Goal: Task Accomplishment & Management: Manage account settings

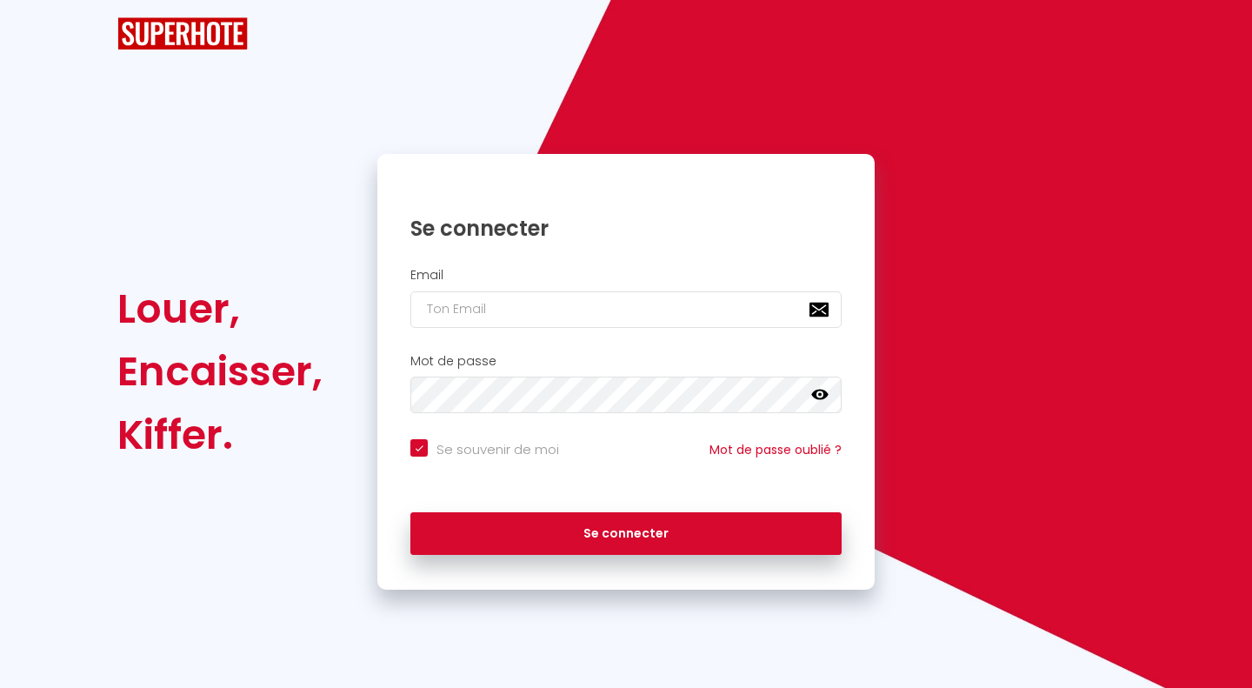
checkbox input "true"
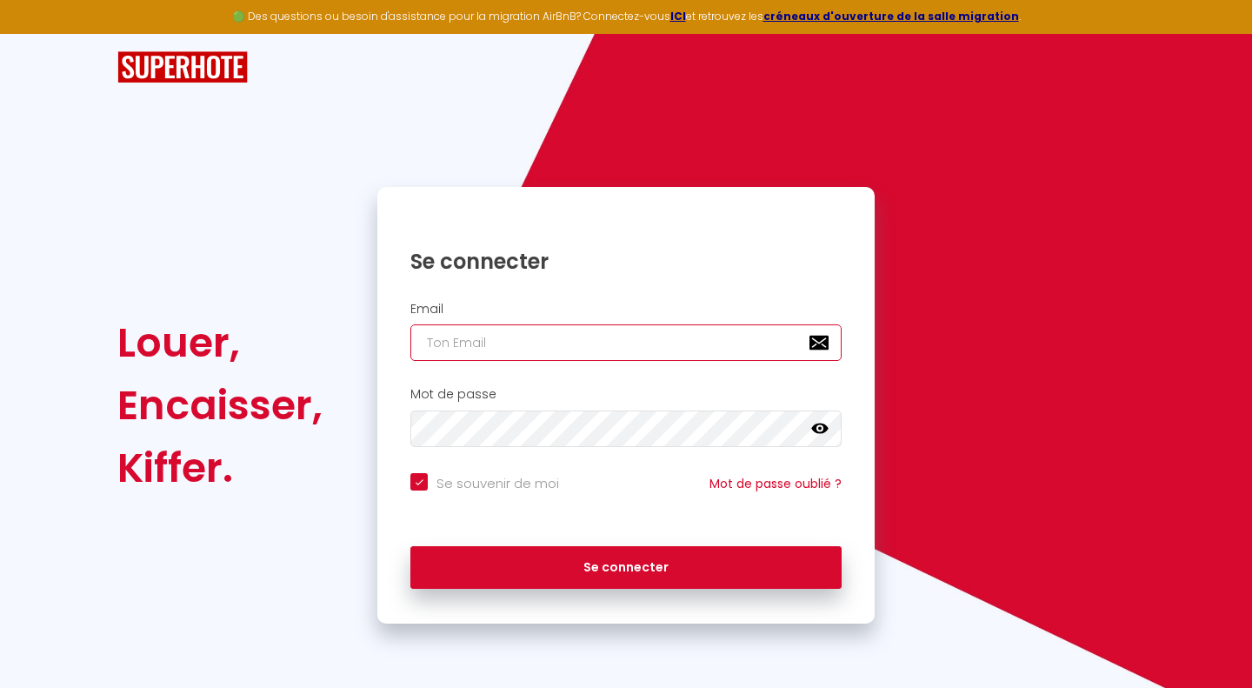
click at [561, 332] on input "email" at bounding box center [626, 342] width 431 height 37
type input "[EMAIL_ADDRESS][DOMAIN_NAME]"
click at [411, 546] on button "Se connecter" at bounding box center [626, 567] width 431 height 43
checkbox input "true"
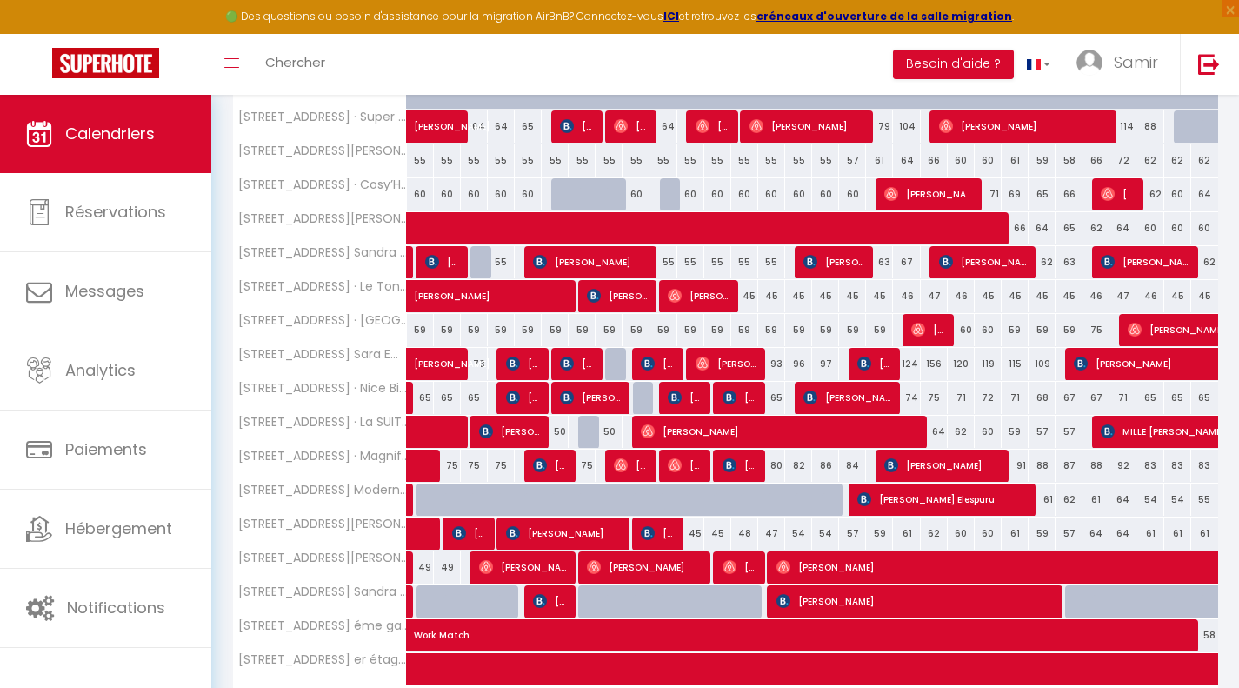
scroll to position [501, 0]
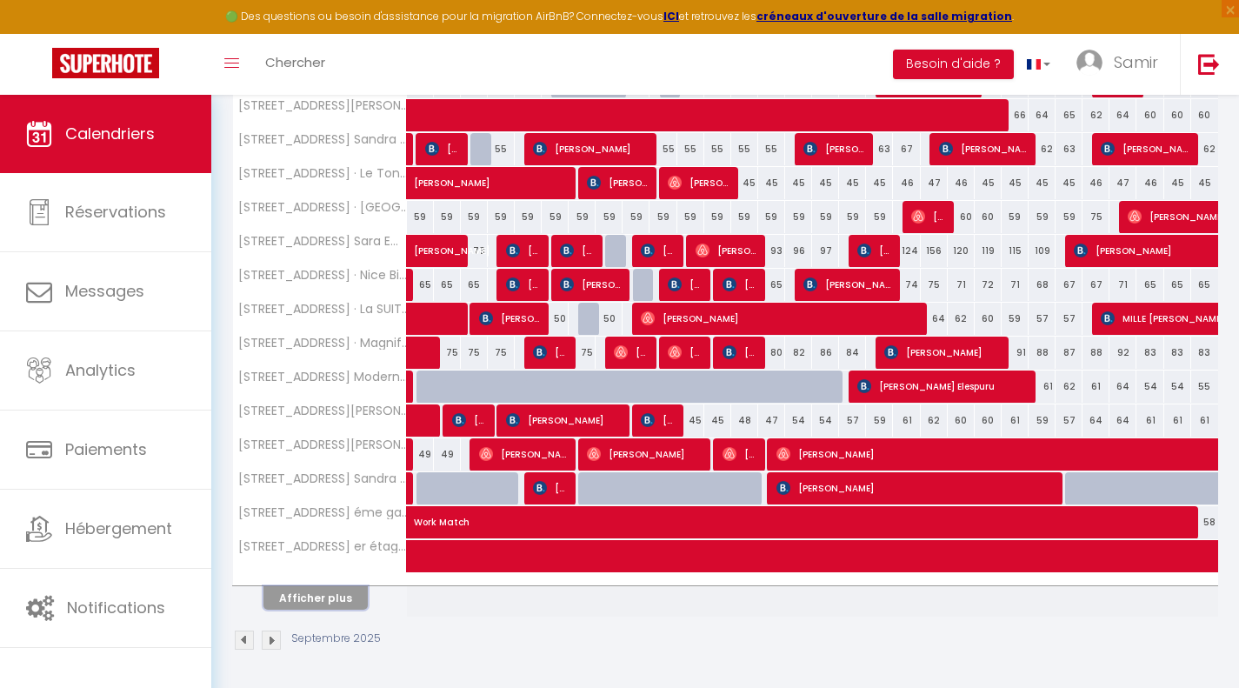
click at [350, 602] on button "Afficher plus" at bounding box center [316, 597] width 104 height 23
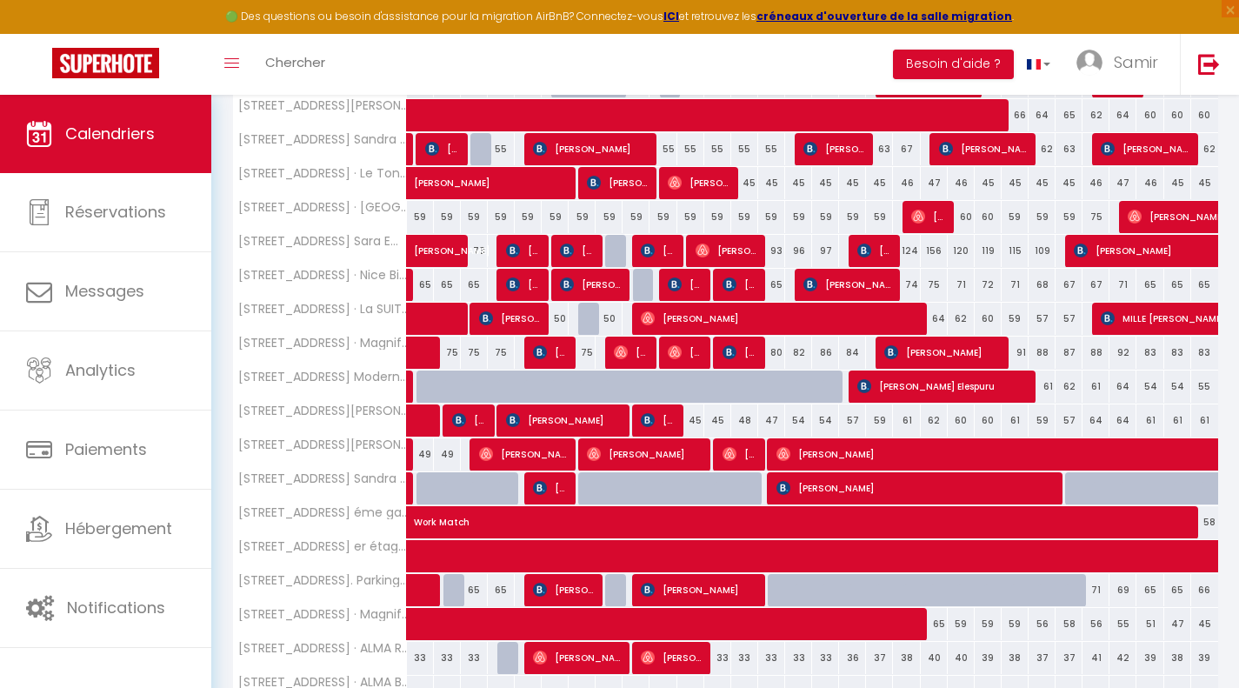
click at [352, 597] on th "[STREET_ADDRESS]. Parking gratuit. Bars/restaurants" at bounding box center [320, 590] width 174 height 33
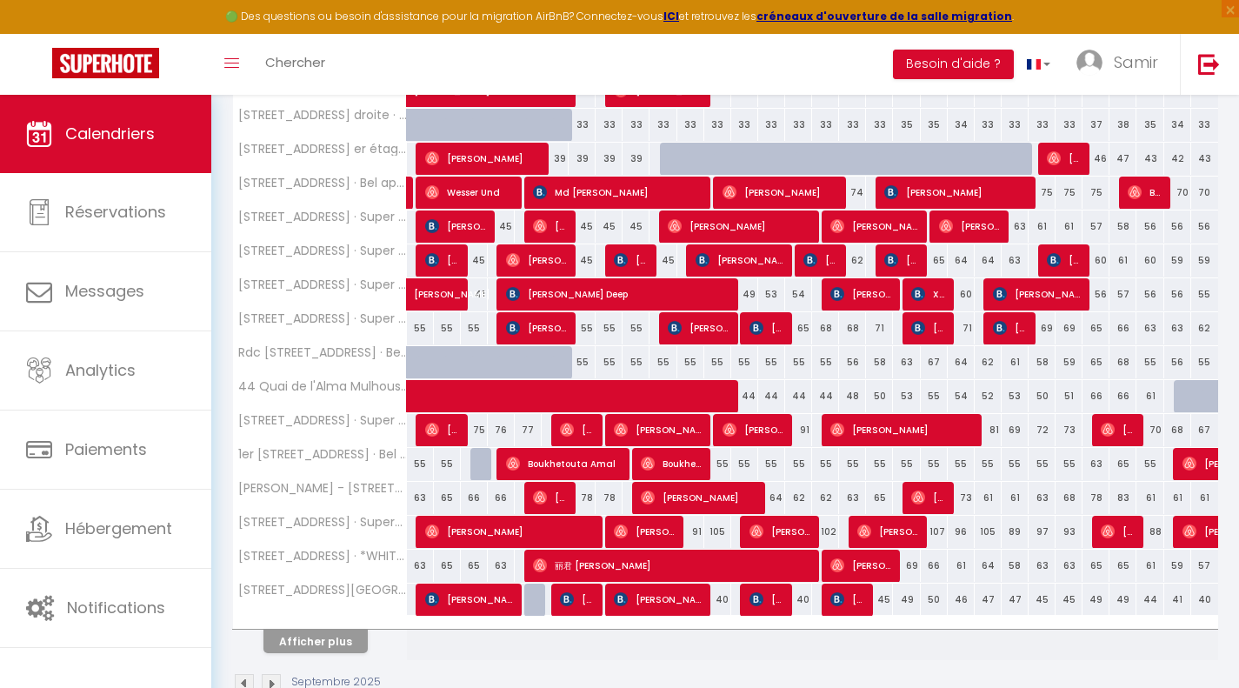
scroll to position [1179, 0]
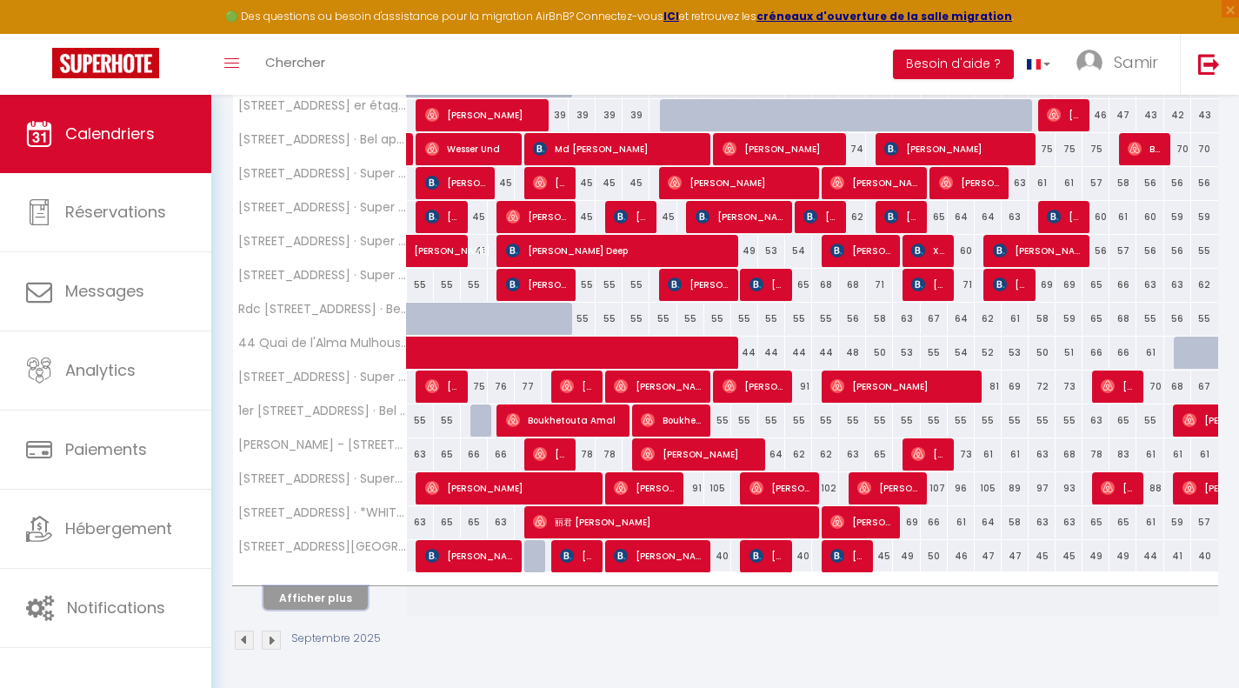
click at [354, 595] on button "Afficher plus" at bounding box center [316, 597] width 104 height 23
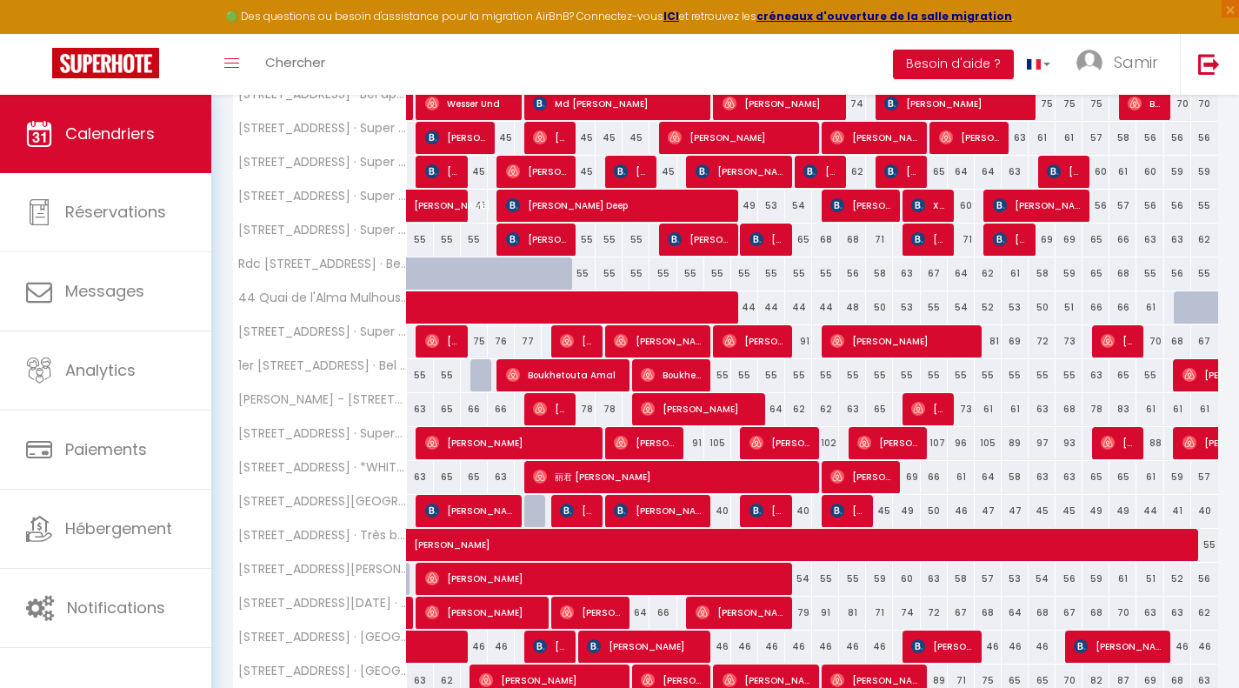
scroll to position [1858, 0]
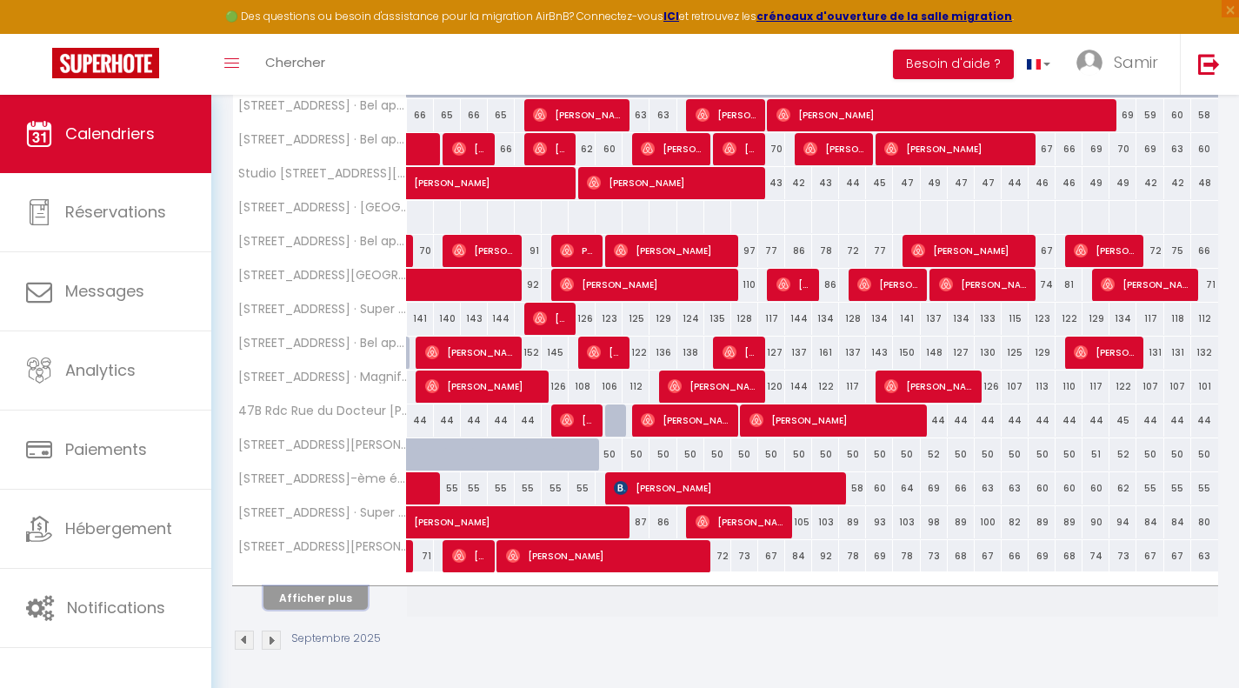
click at [361, 600] on button "Afficher plus" at bounding box center [316, 597] width 104 height 23
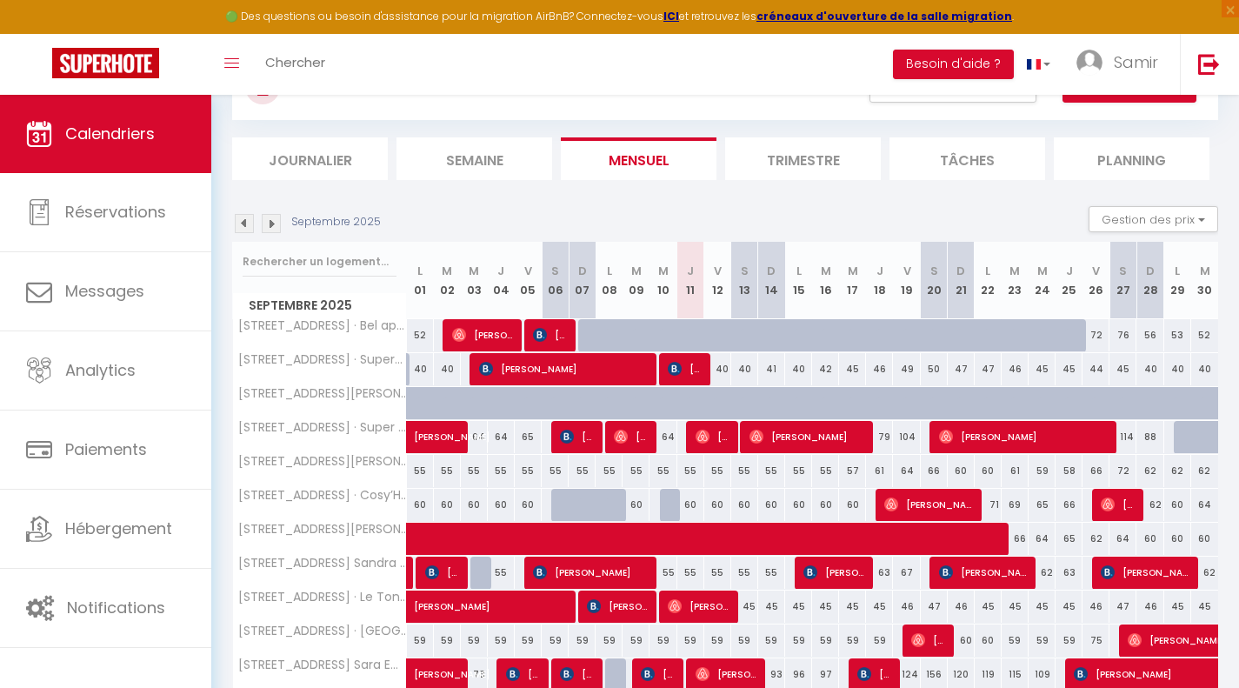
scroll to position [0, 0]
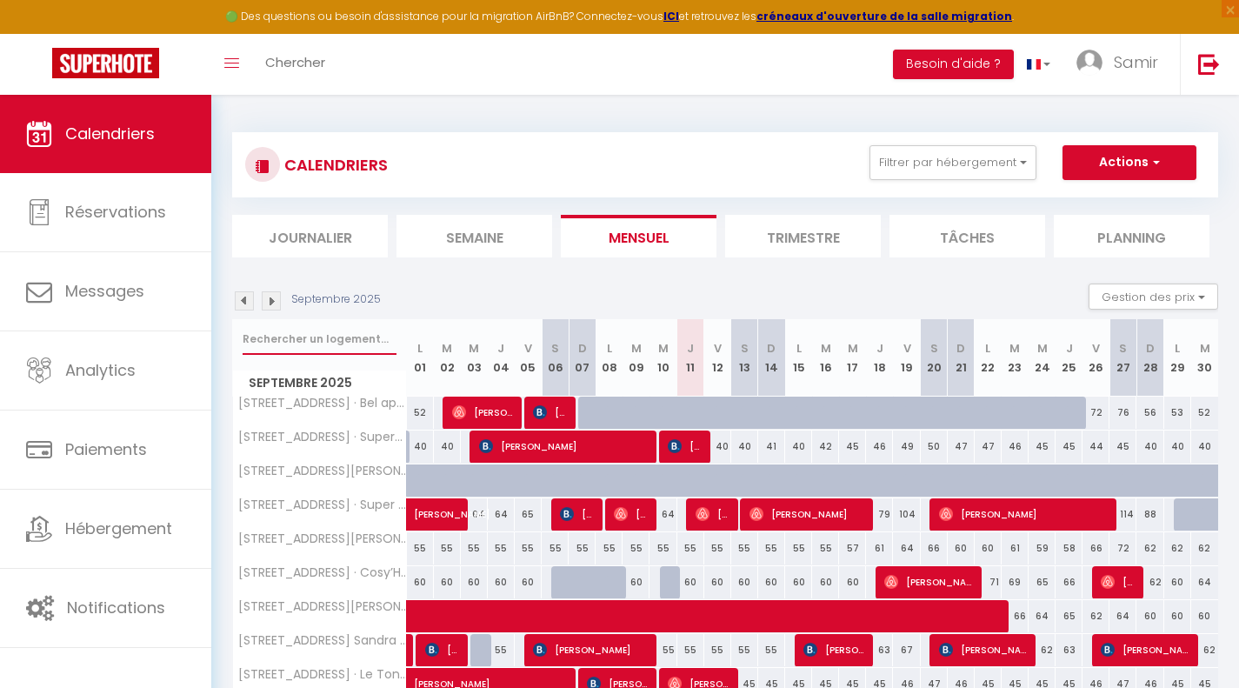
click at [310, 331] on input "text" at bounding box center [320, 339] width 154 height 31
type input "21 rue"
